Goal: Browse casually: Explore the website without a specific task or goal

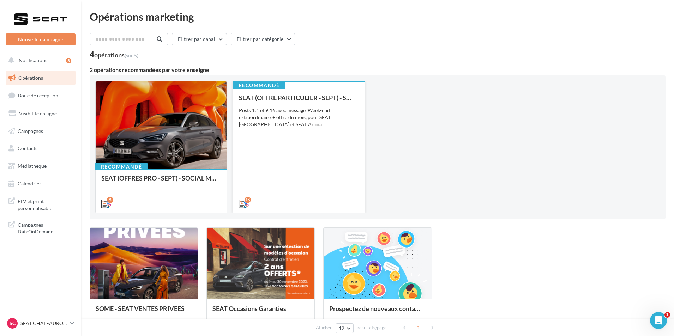
click at [325, 181] on div "SEAT (OFFRE PARTICULIER - SEPT) - SOCIAL MEDIA Posts 1:1 et 9:16 avec message '…" at bounding box center [299, 150] width 120 height 113
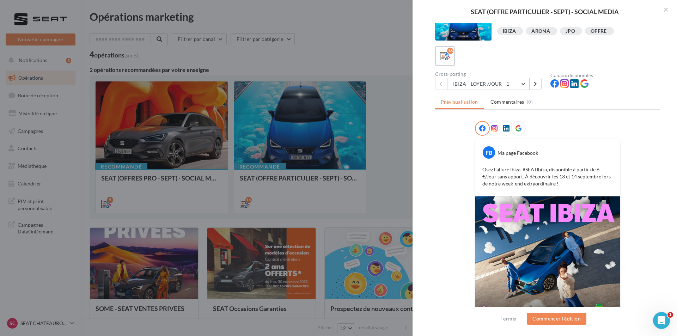
scroll to position [56, 0]
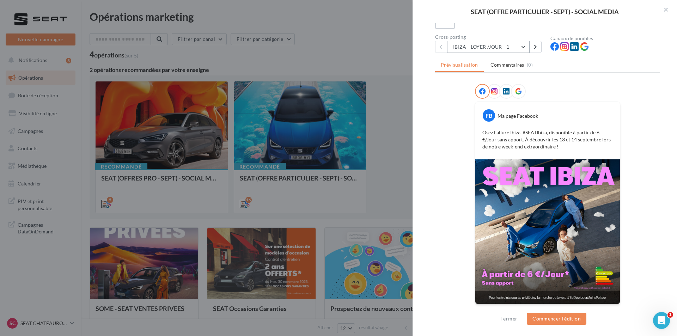
click at [508, 48] on button "IBIZA - LOYER /JOUR - 1" at bounding box center [488, 47] width 83 height 12
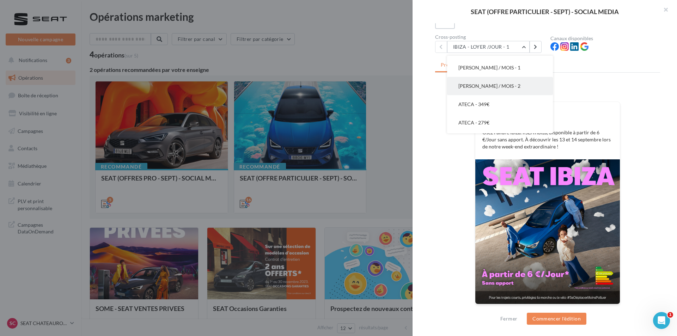
click at [511, 83] on span "[PERSON_NAME] / MOIS - 2" at bounding box center [490, 86] width 62 height 6
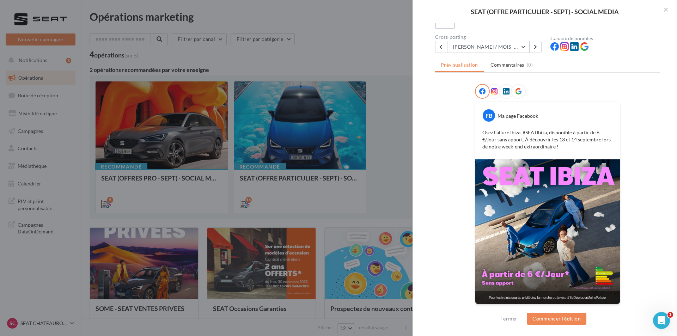
scroll to position [0, 0]
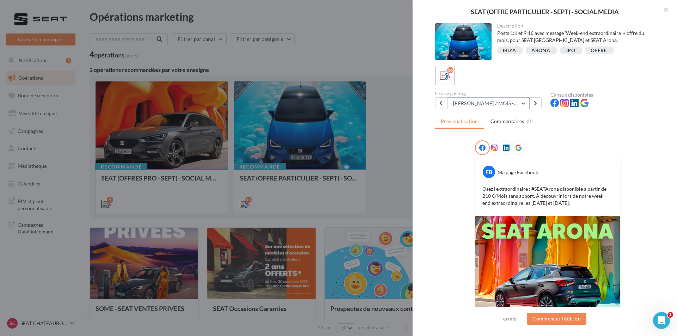
click at [503, 104] on button "[PERSON_NAME] / MOIS - 2" at bounding box center [488, 103] width 83 height 12
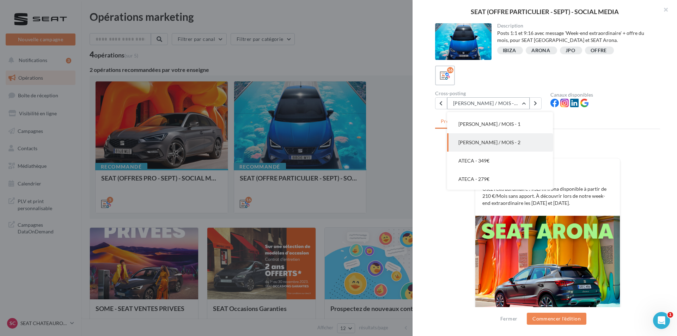
scroll to position [165, 0]
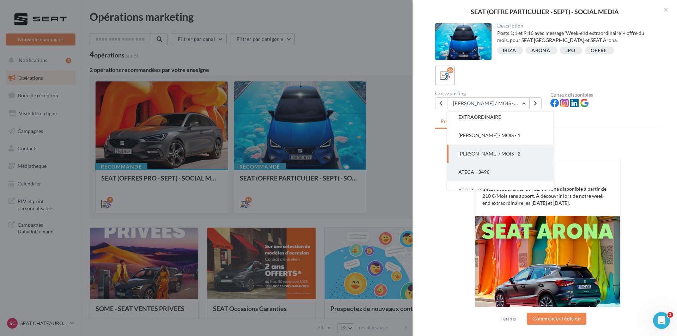
click at [500, 168] on button "ATECA - 349€" at bounding box center [500, 172] width 106 height 18
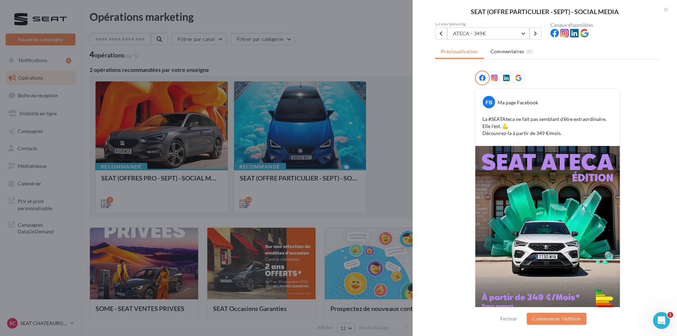
scroll to position [71, 0]
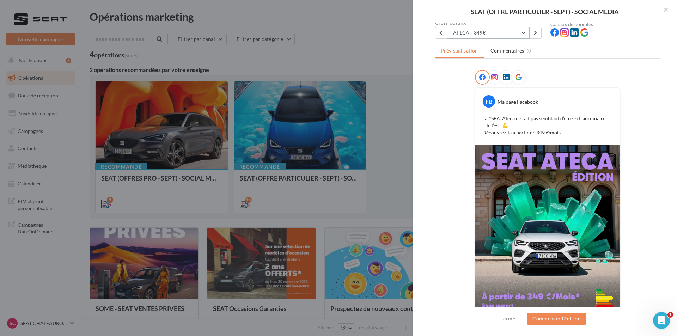
click at [500, 36] on button "ATECA - 349€" at bounding box center [488, 33] width 83 height 12
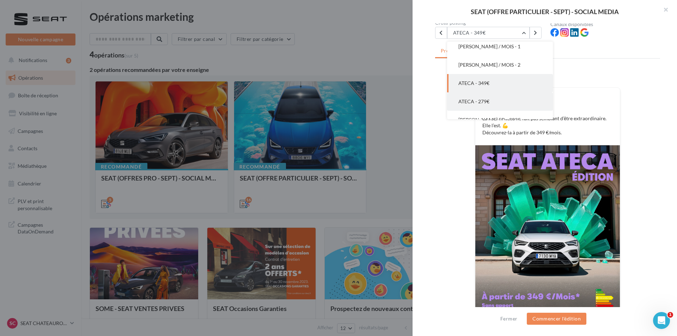
click at [491, 102] on button "ATECA - 279€" at bounding box center [500, 101] width 106 height 18
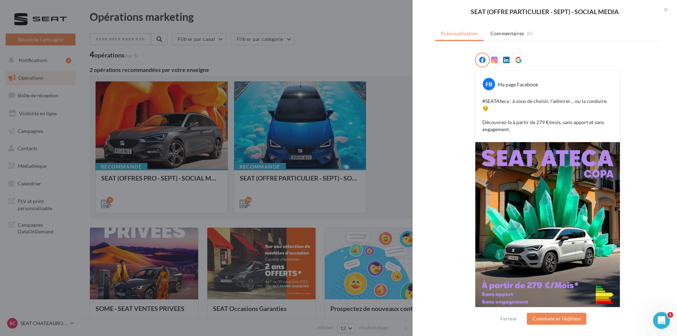
scroll to position [71, 0]
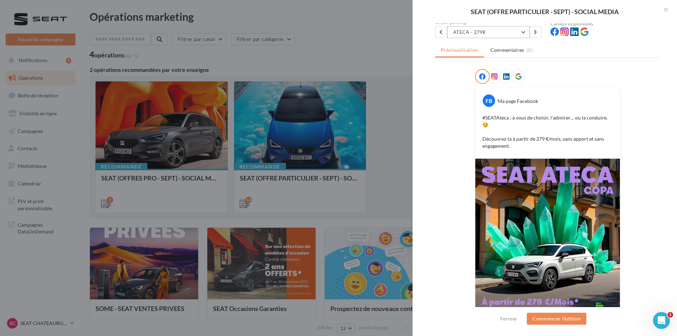
click at [500, 34] on button "ATECA - 279€" at bounding box center [488, 32] width 83 height 12
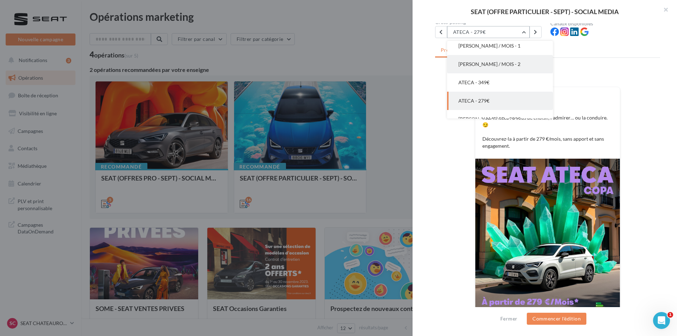
scroll to position [202, 0]
click at [484, 98] on span "[PERSON_NAME] 5D - 289€" at bounding box center [490, 101] width 62 height 6
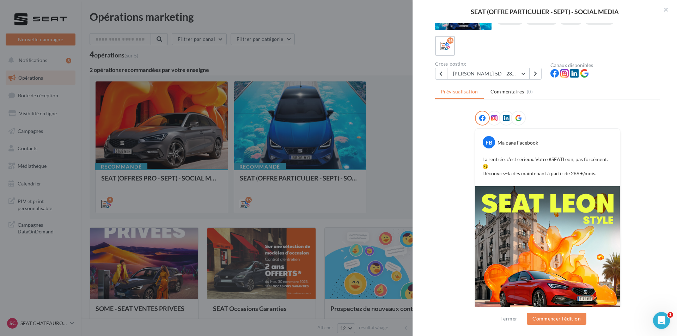
scroll to position [22, 0]
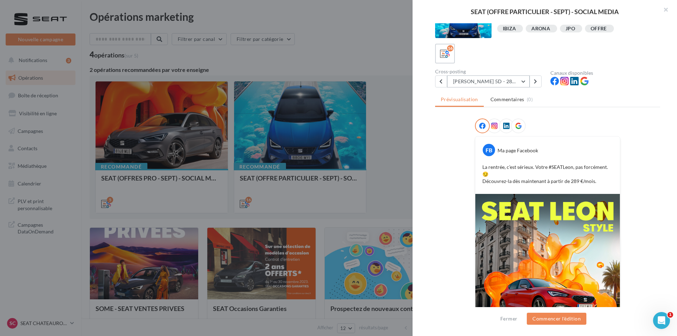
click at [494, 78] on button "[PERSON_NAME] 5D - 289€" at bounding box center [488, 81] width 83 height 12
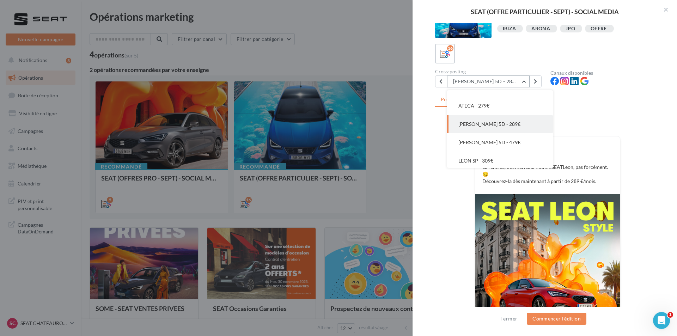
scroll to position [230, 0]
click at [501, 135] on button "[PERSON_NAME] 5D - 479€" at bounding box center [500, 140] width 106 height 18
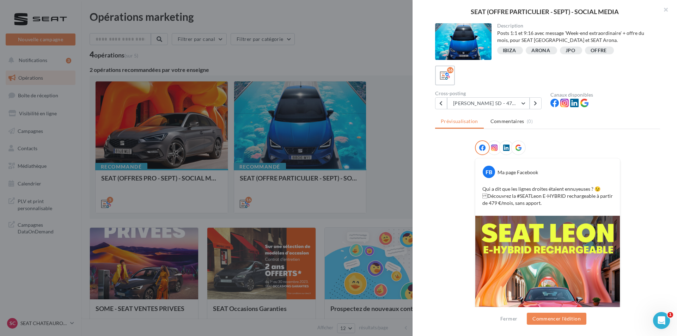
scroll to position [71, 0]
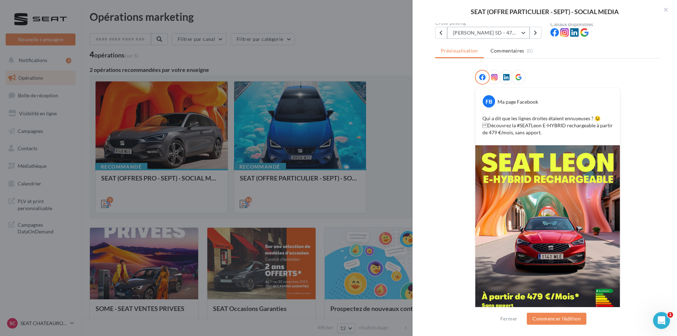
click at [500, 29] on button "[PERSON_NAME] 5D - 479€" at bounding box center [488, 33] width 83 height 12
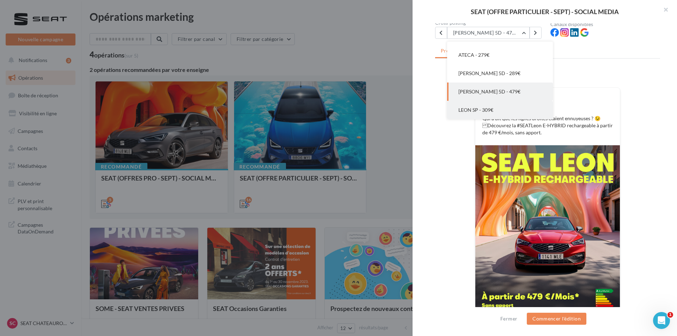
click at [503, 112] on button "LEON SP - 309€" at bounding box center [500, 110] width 106 height 18
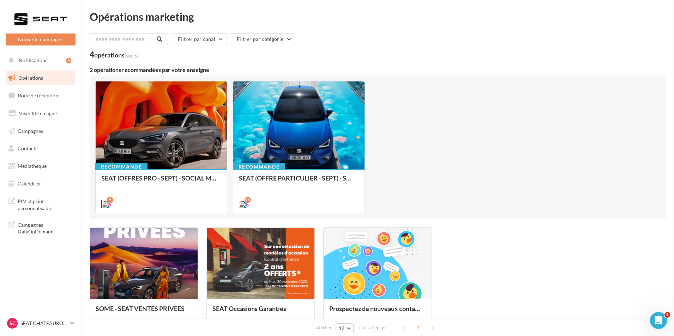
click at [199, 177] on div "SEAT (OFFRES PRO - SEPT) - SOCIAL MEDIA" at bounding box center [161, 182] width 120 height 14
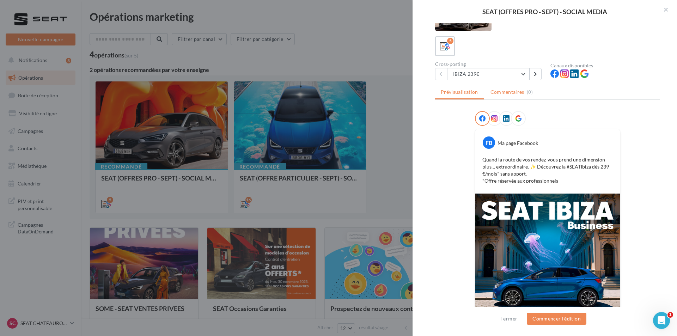
scroll to position [29, 0]
click at [511, 78] on button "IBIZA 239€" at bounding box center [488, 74] width 83 height 12
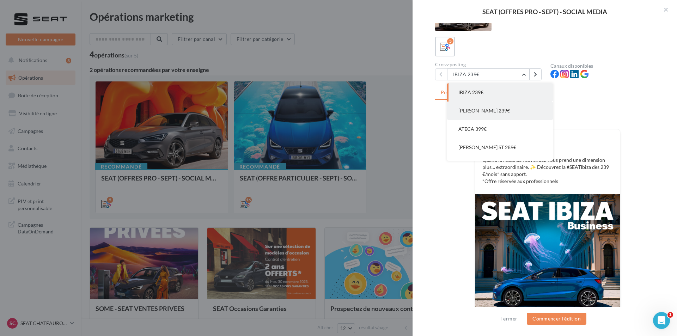
click at [501, 104] on button "[PERSON_NAME] 239€" at bounding box center [500, 111] width 106 height 18
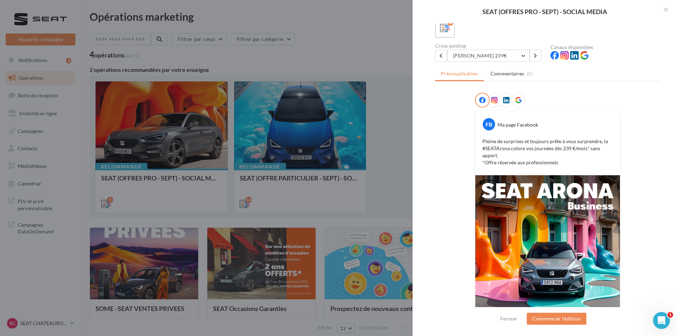
scroll to position [35, 0]
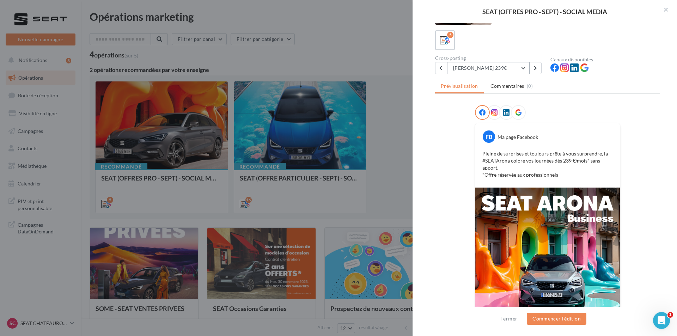
click at [514, 65] on button "[PERSON_NAME] 239€" at bounding box center [488, 68] width 83 height 12
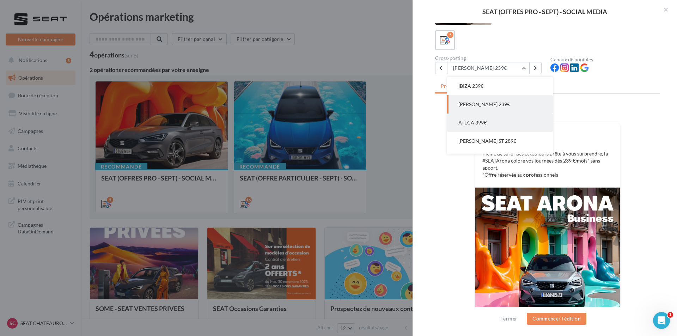
click at [484, 121] on span "ATECA 399€" at bounding box center [473, 123] width 28 height 6
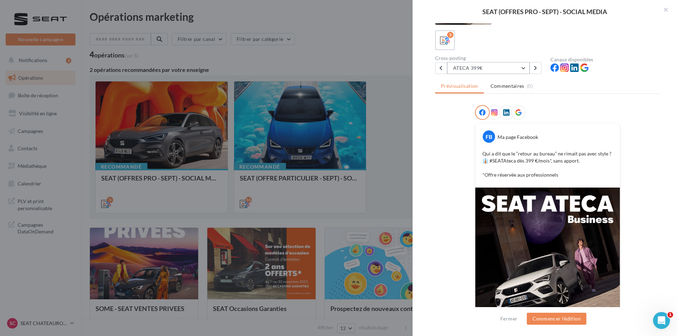
click at [476, 69] on button "ATECA 399€" at bounding box center [488, 68] width 83 height 12
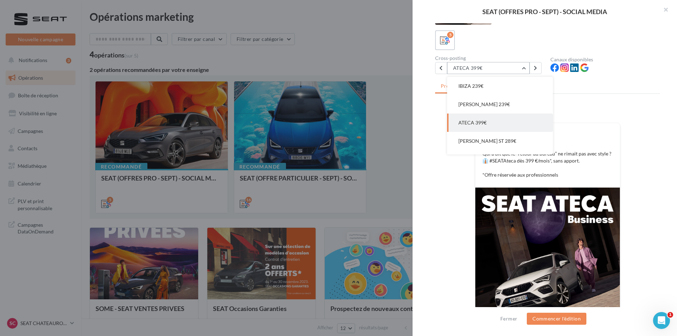
scroll to position [14, 0]
click at [474, 129] on span "[PERSON_NAME] ST 289€" at bounding box center [488, 127] width 58 height 6
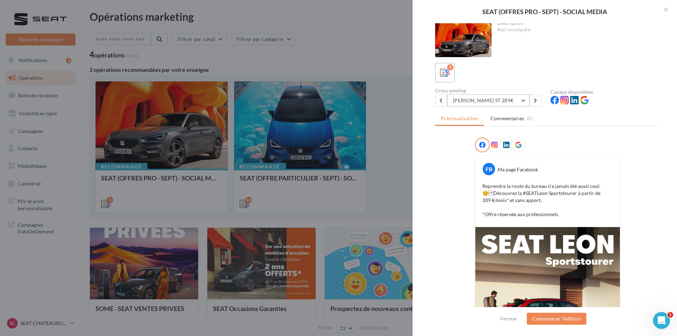
scroll to position [1, 0]
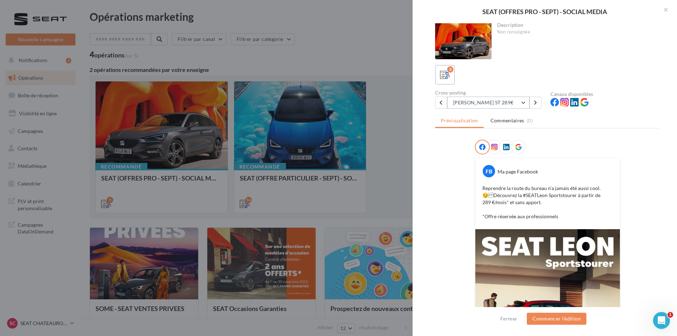
click at [485, 98] on button "[PERSON_NAME] ST 289€" at bounding box center [488, 103] width 83 height 12
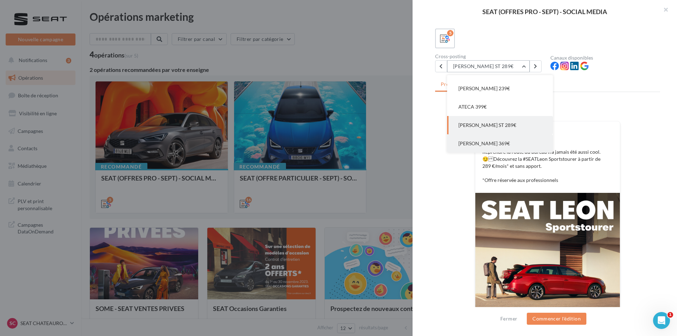
scroll to position [71, 0]
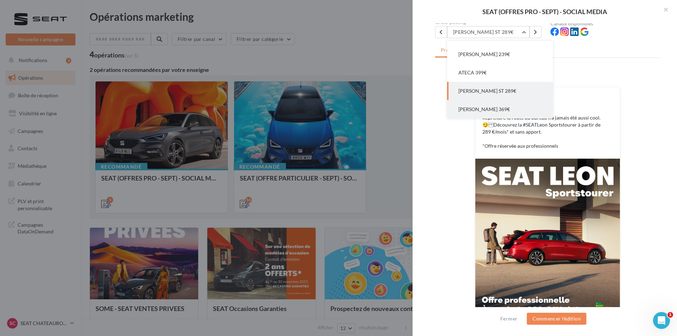
click at [500, 110] on button "[PERSON_NAME] 369€" at bounding box center [500, 109] width 106 height 18
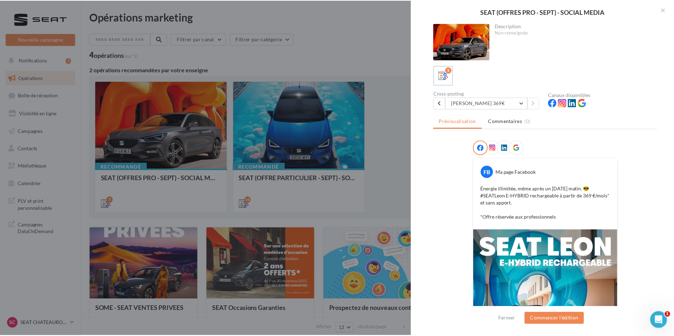
scroll to position [107, 0]
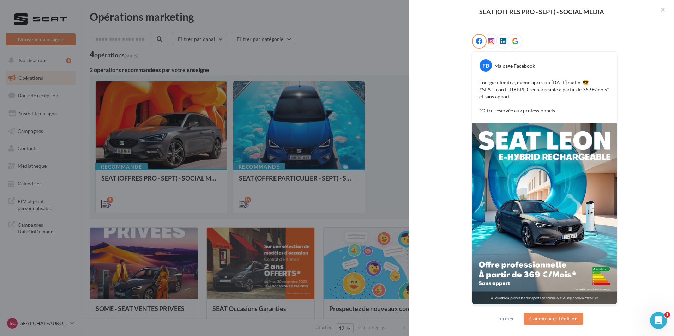
drag, startPoint x: 328, startPoint y: 206, endPoint x: 298, endPoint y: 222, distance: 34.2
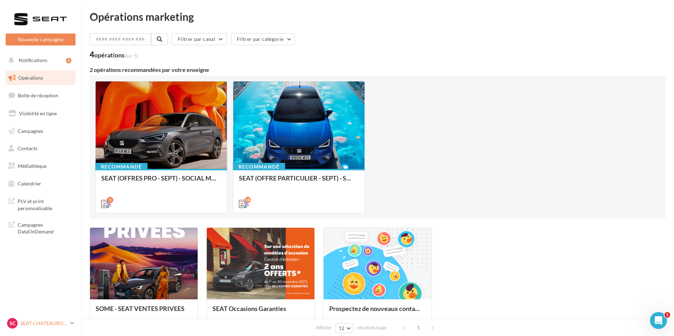
click at [44, 326] on p "SEAT CHATEAUROUX" at bounding box center [43, 323] width 47 height 7
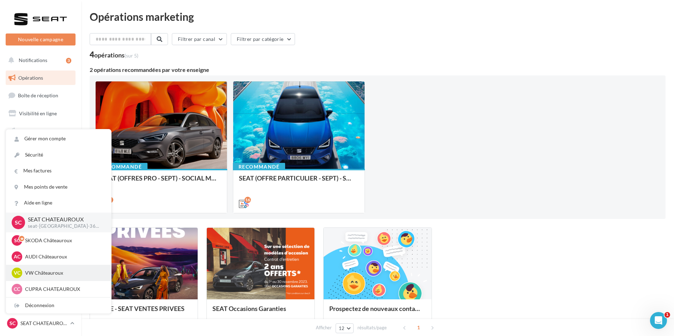
click at [72, 268] on div "VC VW Châteauroux vw-alse-36007" at bounding box center [59, 273] width 94 height 11
